Goal: Task Accomplishment & Management: Manage account settings

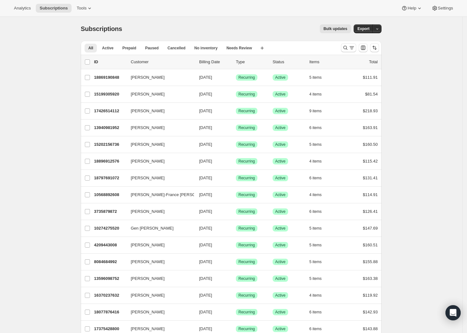
click at [353, 48] on icon "Search and filter results" at bounding box center [351, 48] width 6 height 6
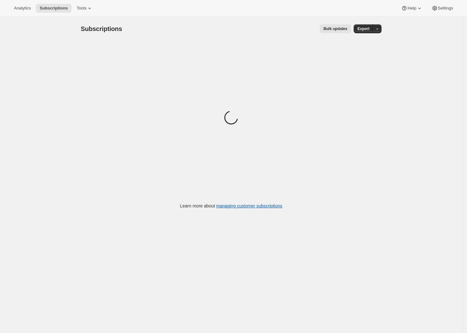
click at [427, 83] on div "Subscriptions. This page is ready Subscriptions Bulk updates More actions Bulk …" at bounding box center [231, 183] width 462 height 333
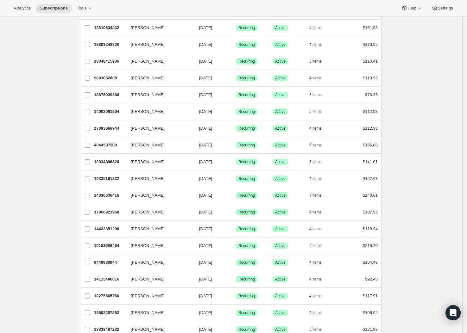
scroll to position [619, 0]
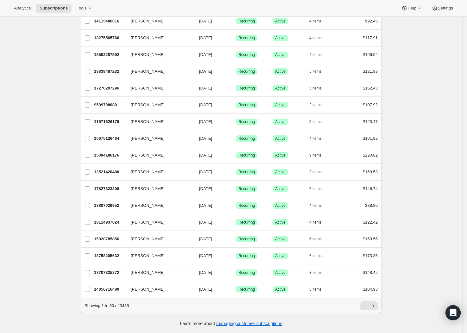
click at [367, 306] on div "Pagination" at bounding box center [364, 306] width 9 height 9
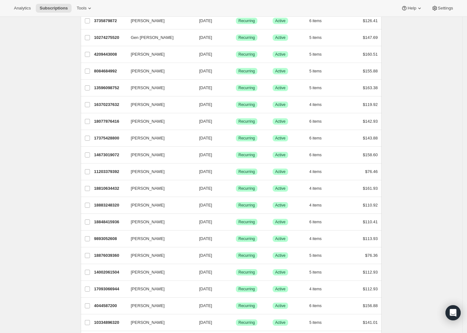
scroll to position [0, 0]
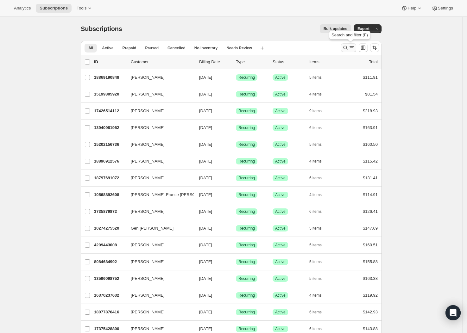
click at [346, 49] on icon "Search and filter results" at bounding box center [345, 48] width 6 height 6
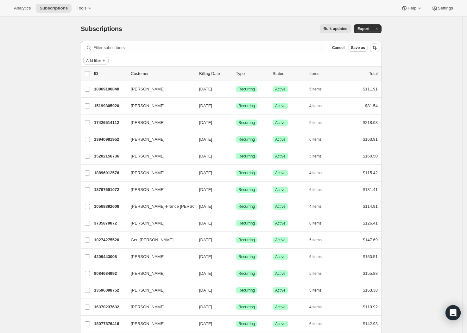
click at [96, 61] on span "Add filter" at bounding box center [93, 60] width 15 height 5
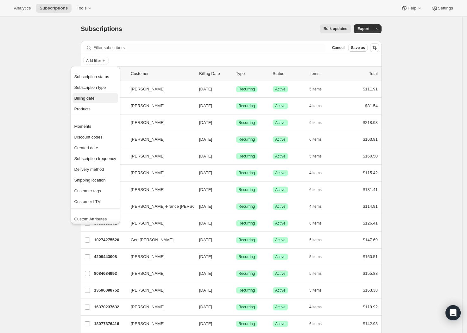
click at [86, 102] on button "Billing date" at bounding box center [95, 98] width 46 height 10
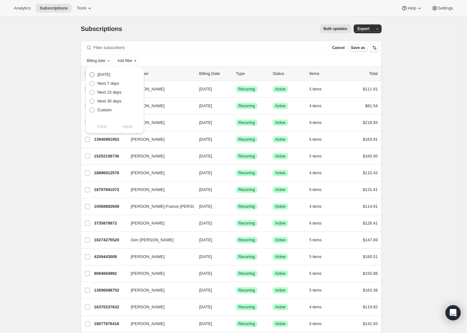
click at [102, 74] on span "[DATE]" at bounding box center [103, 74] width 13 height 5
click at [90, 72] on input "[DATE]" at bounding box center [90, 72] width 0 height 0
radio input "true"
drag, startPoint x: 125, startPoint y: 128, endPoint x: 115, endPoint y: 126, distance: 10.9
click at [126, 128] on span "Apply" at bounding box center [127, 126] width 10 height 6
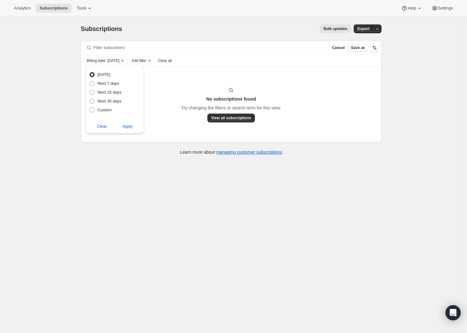
click at [36, 147] on div "Subscriptions. This page is ready Subscriptions Bulk updates More actions Bulk …" at bounding box center [231, 183] width 462 height 333
click at [37, 157] on div "Subscriptions. This page is ready Subscriptions Bulk updates More actions Bulk …" at bounding box center [231, 183] width 462 height 333
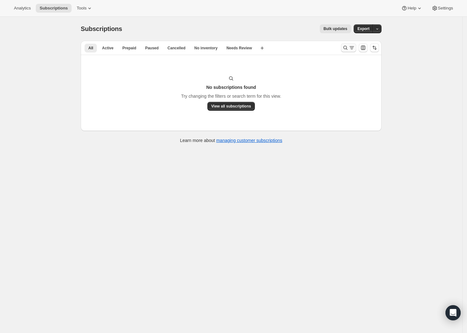
click at [347, 49] on icon "Search and filter results" at bounding box center [345, 48] width 6 height 6
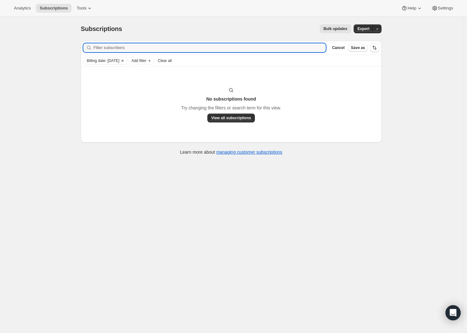
click at [119, 61] on span "Billing date: [DATE]" at bounding box center [103, 60] width 33 height 5
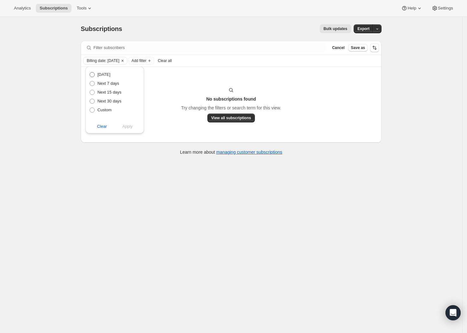
click at [97, 74] on span "[DATE]" at bounding box center [103, 74] width 13 height 5
click at [90, 72] on input "[DATE]" at bounding box center [90, 72] width 0 height 0
click at [131, 126] on span "Apply" at bounding box center [127, 126] width 10 height 6
click at [101, 126] on span "Clear" at bounding box center [102, 126] width 10 height 6
radio input "false"
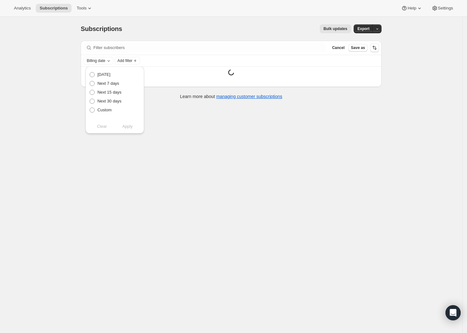
click at [34, 144] on div "Subscriptions. This page is ready Subscriptions Bulk updates More actions Bulk …" at bounding box center [231, 183] width 462 height 333
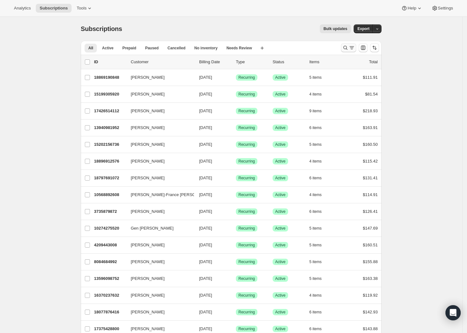
click at [347, 49] on icon "Search and filter results" at bounding box center [345, 48] width 6 height 6
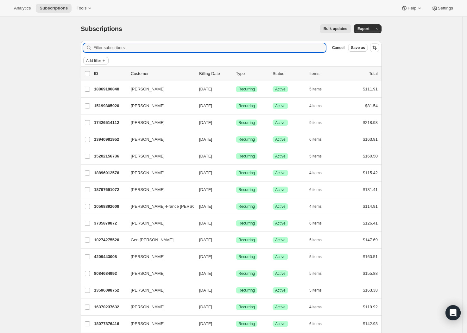
click at [99, 59] on span "Add filter" at bounding box center [93, 60] width 15 height 5
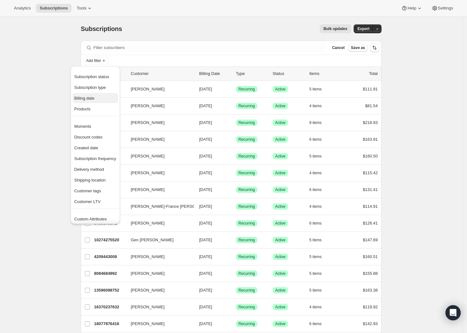
click at [89, 99] on span "Billing date" at bounding box center [84, 98] width 20 height 5
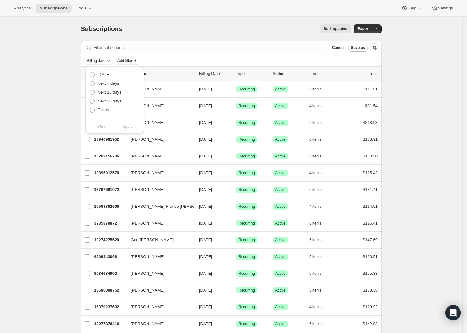
click at [108, 83] on span "Next 7 days" at bounding box center [108, 83] width 22 height 5
click at [90, 81] on input "Next 7 days" at bounding box center [90, 81] width 0 height 0
radio input "true"
click at [131, 129] on span "Apply" at bounding box center [127, 126] width 10 height 6
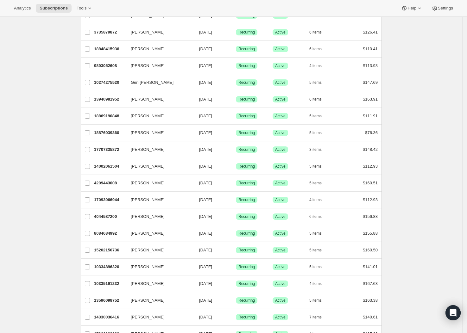
scroll to position [631, 0]
